Goal: Transaction & Acquisition: Purchase product/service

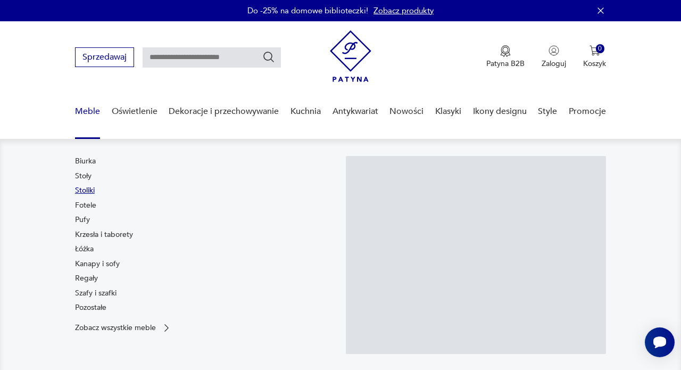
click at [94, 195] on link "Stoliki" at bounding box center [85, 190] width 20 height 11
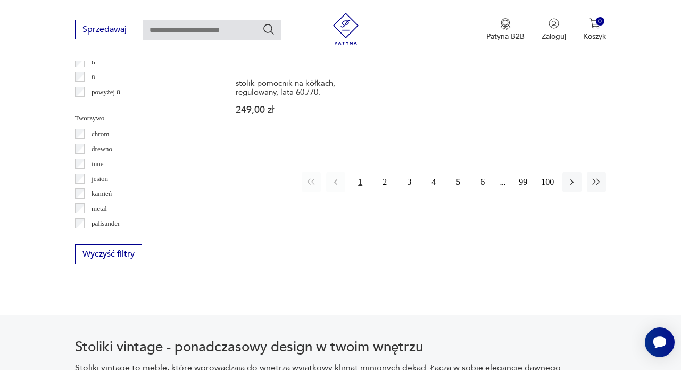
scroll to position [1626, 0]
click at [383, 173] on button "2" at bounding box center [384, 181] width 19 height 19
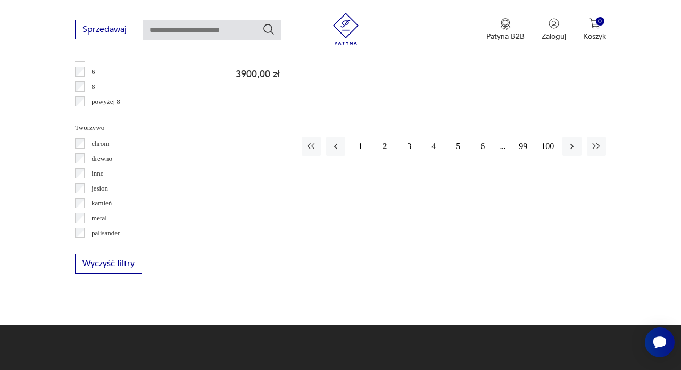
scroll to position [1616, 0]
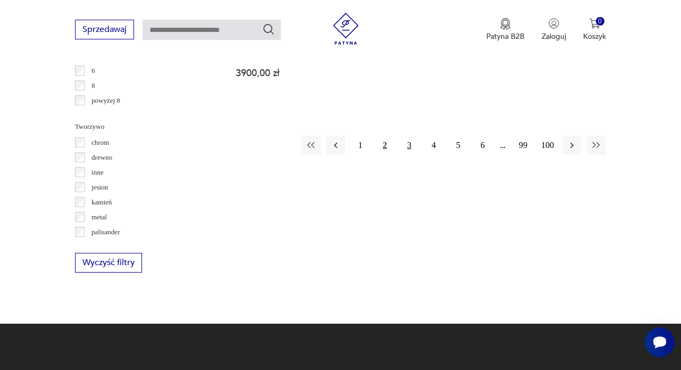
click at [406, 155] on button "3" at bounding box center [408, 145] width 19 height 19
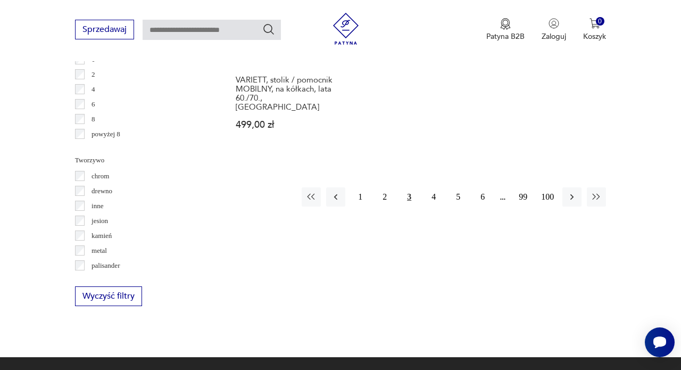
scroll to position [1593, 0]
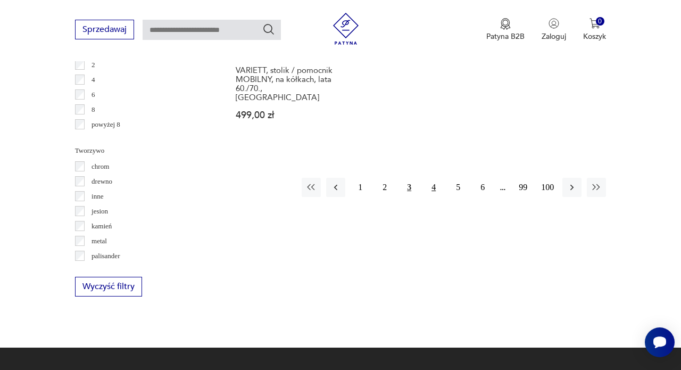
click at [434, 197] on button "4" at bounding box center [433, 187] width 19 height 19
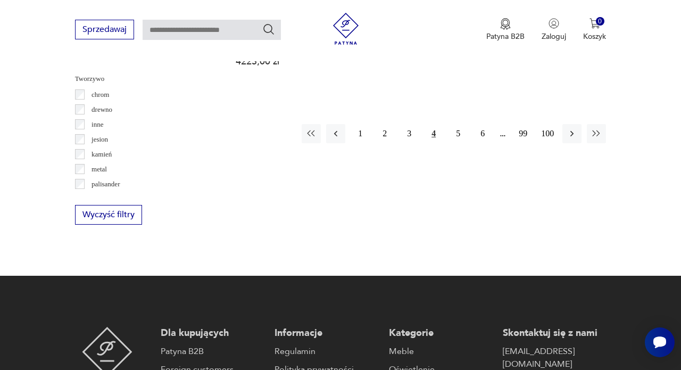
scroll to position [1665, 0]
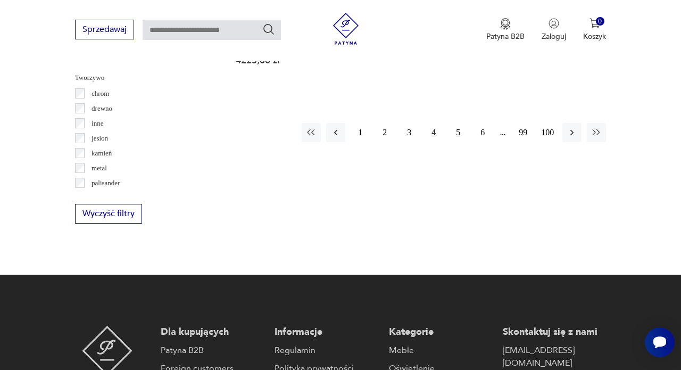
click at [455, 142] on button "5" at bounding box center [457, 132] width 19 height 19
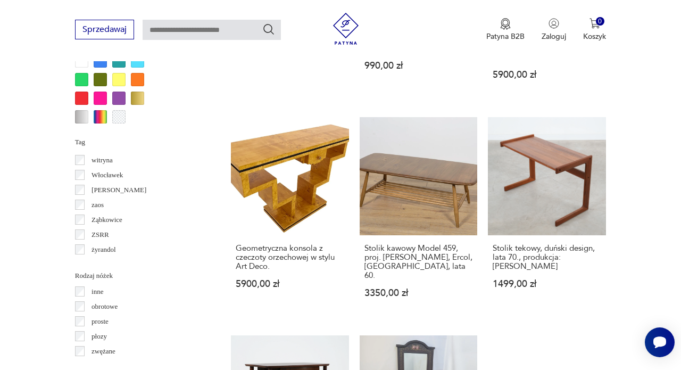
scroll to position [951, 0]
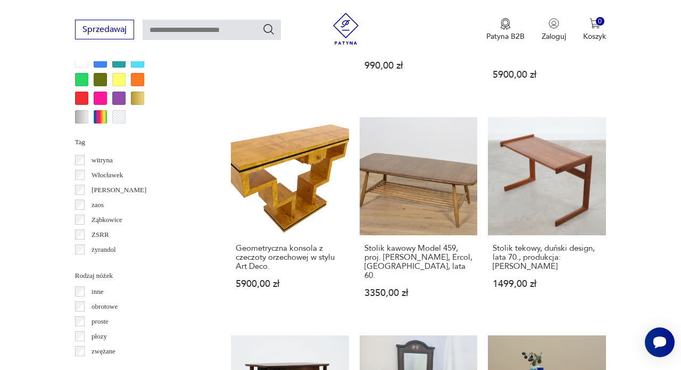
click at [205, 31] on input "text" at bounding box center [212, 30] width 138 height 20
type input "**********"
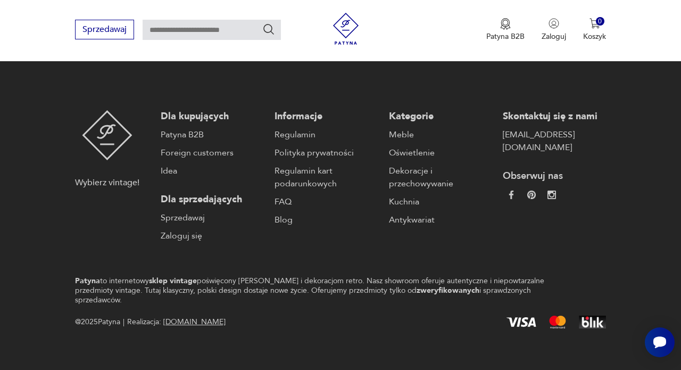
type input "**********"
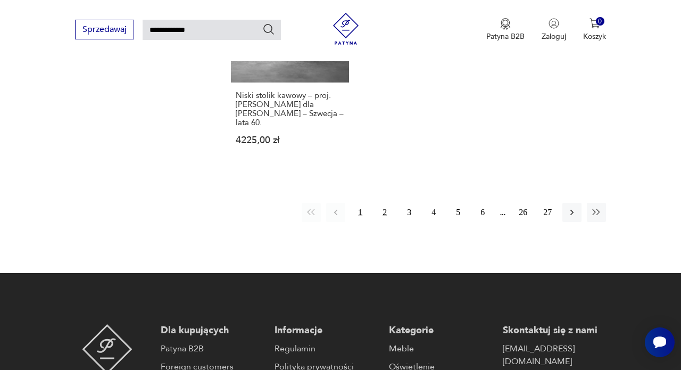
click at [381, 204] on button "2" at bounding box center [384, 212] width 19 height 19
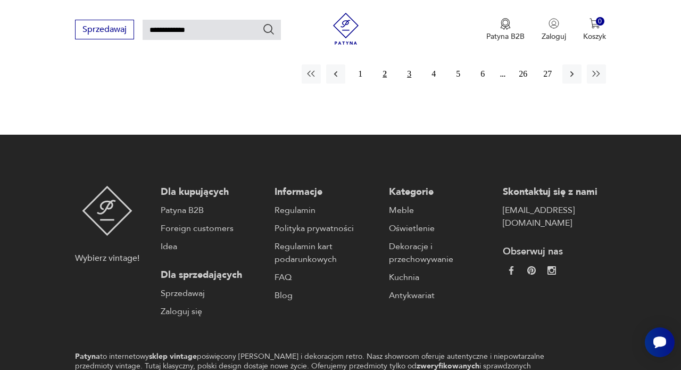
click at [411, 83] on button "3" at bounding box center [408, 73] width 19 height 19
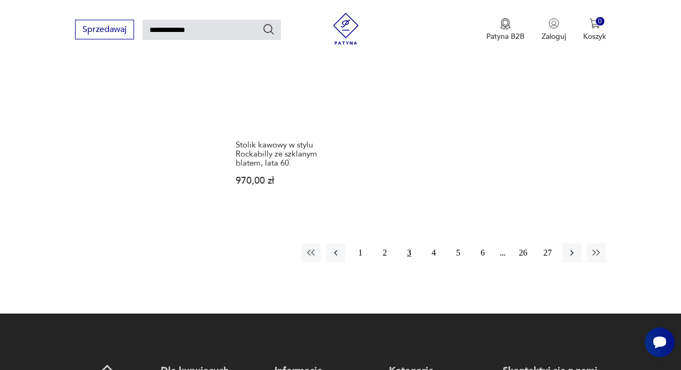
scroll to position [1359, 0]
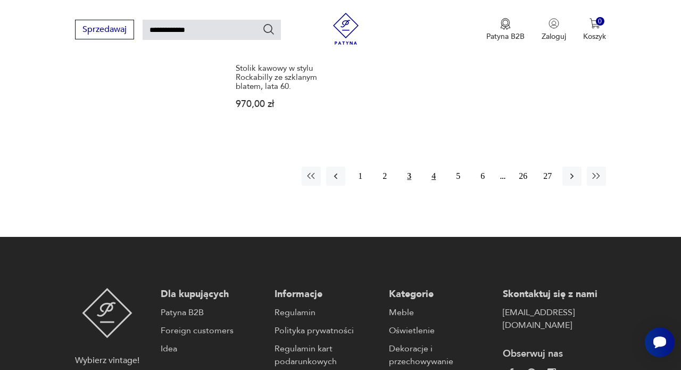
click at [429, 180] on button "4" at bounding box center [433, 175] width 19 height 19
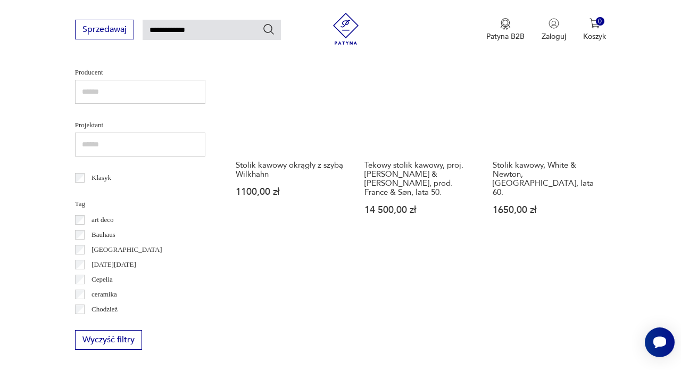
scroll to position [409, 0]
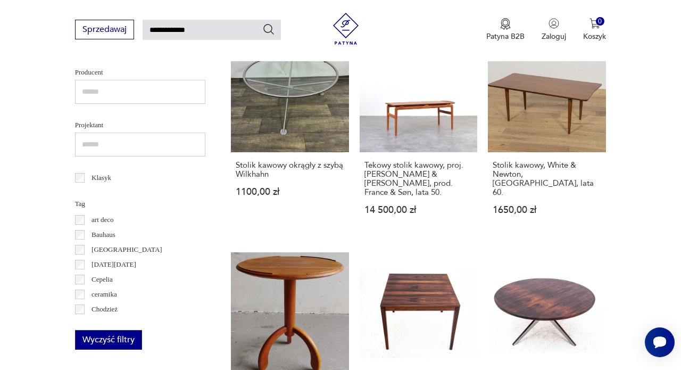
click at [131, 330] on button "Wyczyść filtry" at bounding box center [108, 340] width 67 height 20
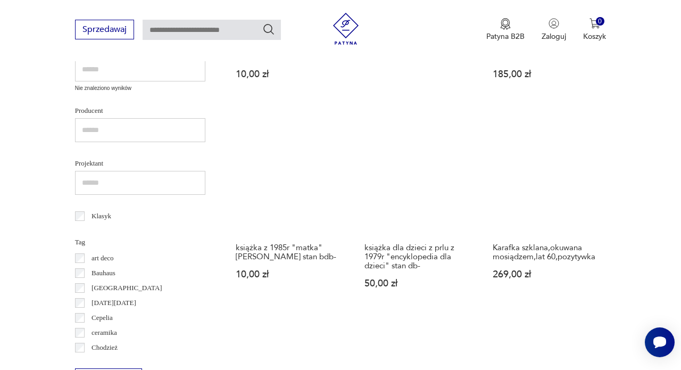
scroll to position [429, 0]
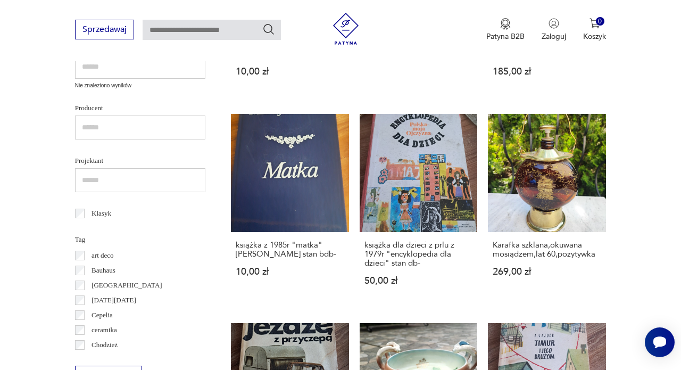
type input "**********"
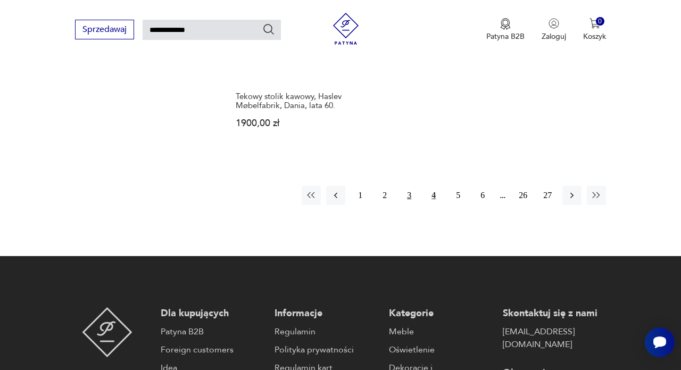
scroll to position [1324, 0]
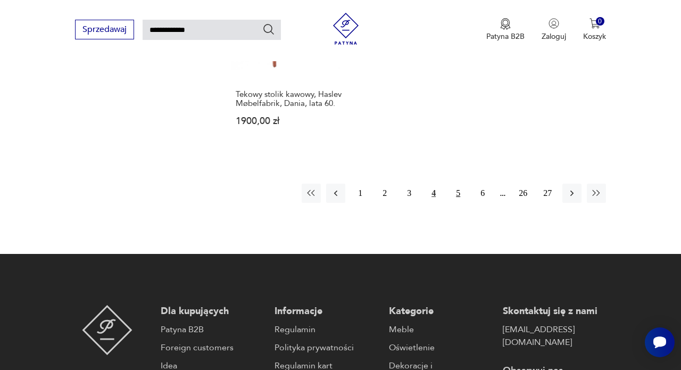
click at [456, 203] on button "5" at bounding box center [457, 192] width 19 height 19
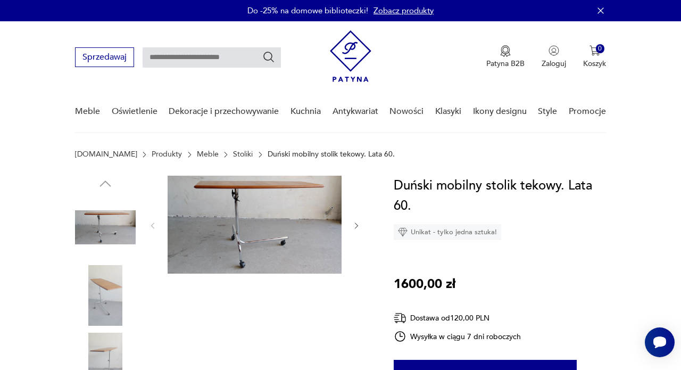
scroll to position [159, 0]
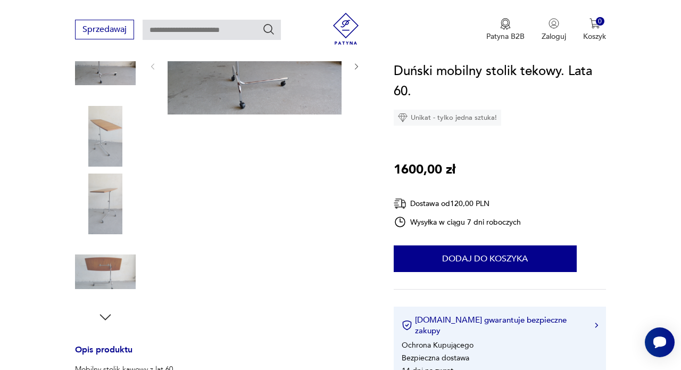
click at [96, 143] on img at bounding box center [105, 136] width 61 height 61
